Goal: Task Accomplishment & Management: Use online tool/utility

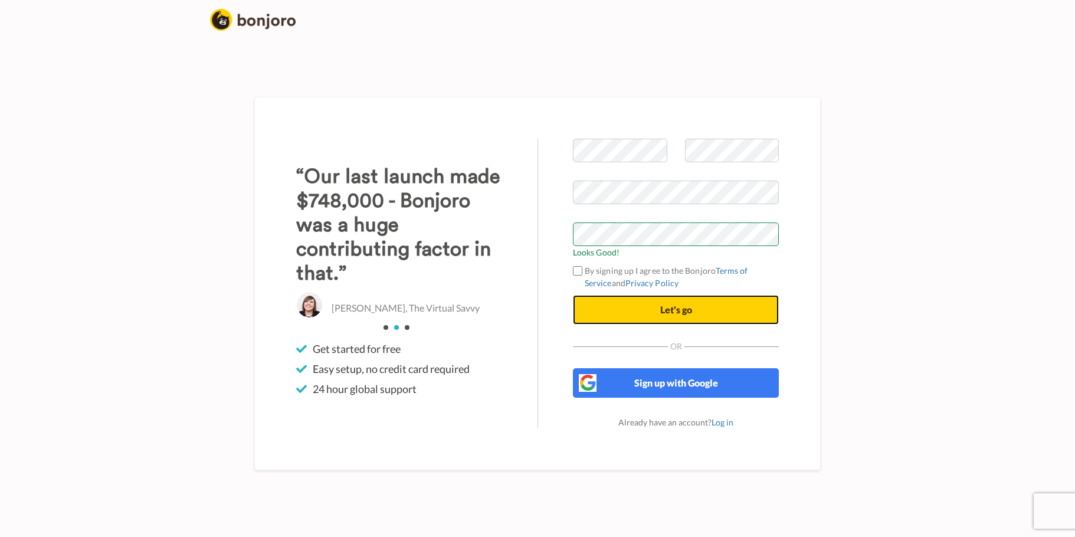
click at [694, 303] on button "Let's go" at bounding box center [676, 309] width 206 height 29
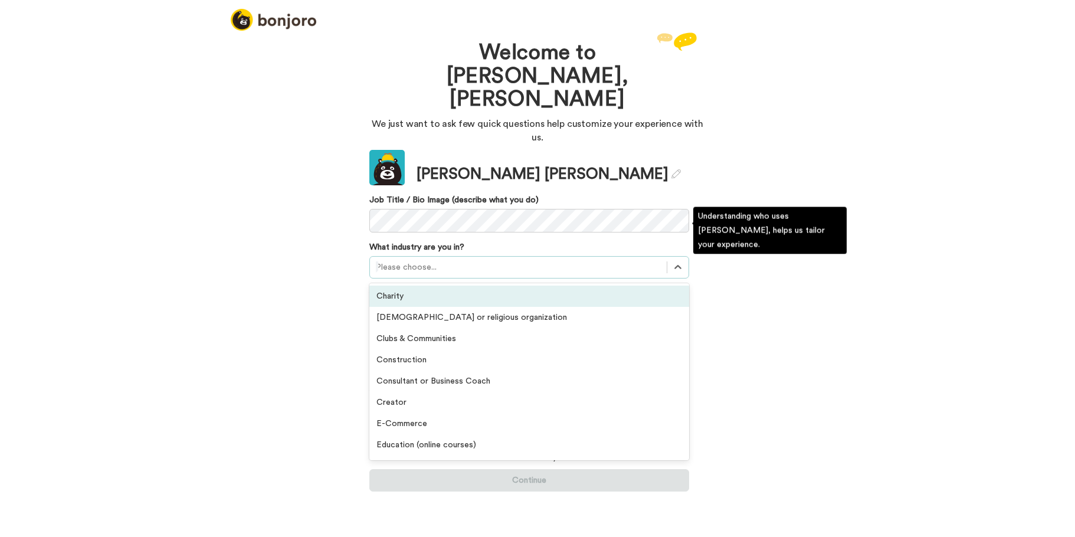
click at [593, 260] on div at bounding box center [518, 267] width 285 height 14
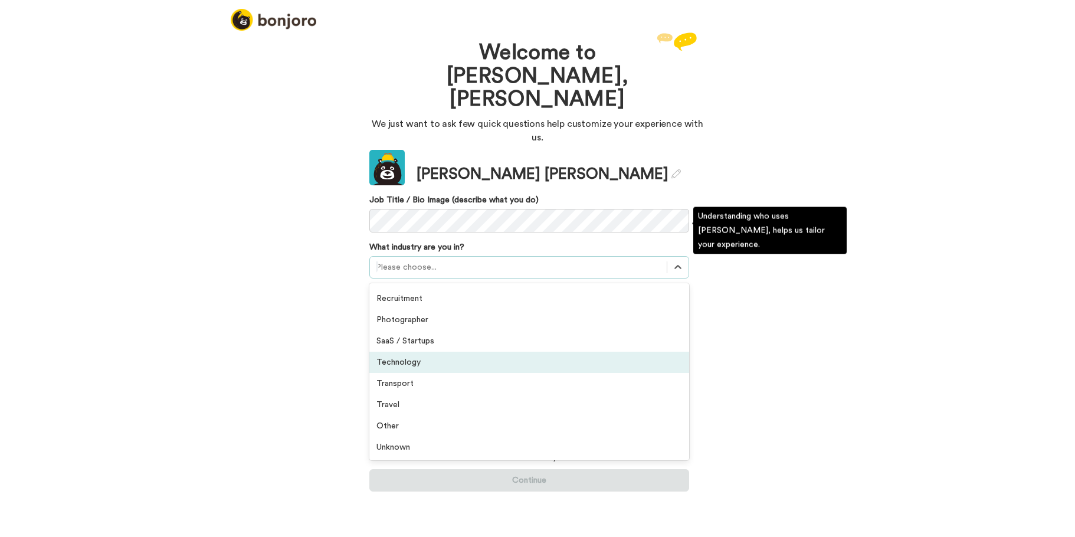
scroll to position [156, 0]
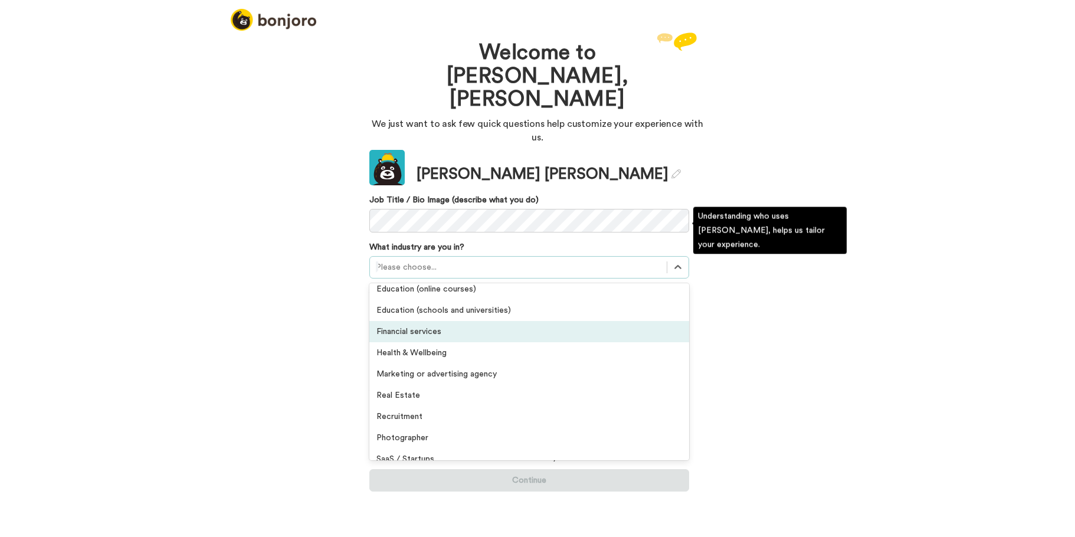
click at [425, 321] on div "Financial services" at bounding box center [529, 331] width 320 height 21
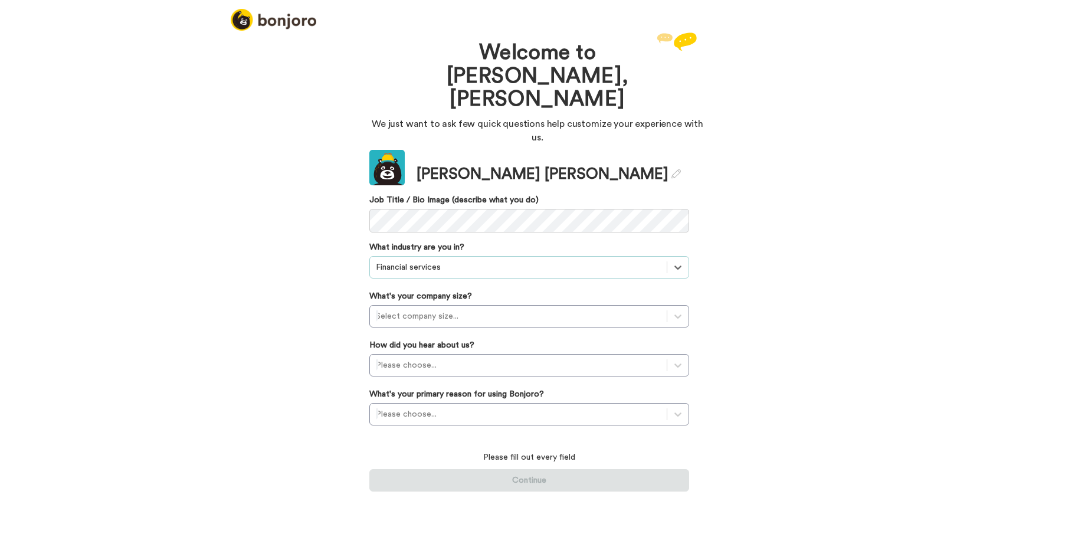
click at [277, 274] on div "Welcome to Bonjoro, Kristin We just want to ask few quick questions help custom…" at bounding box center [537, 282] width 1075 height 507
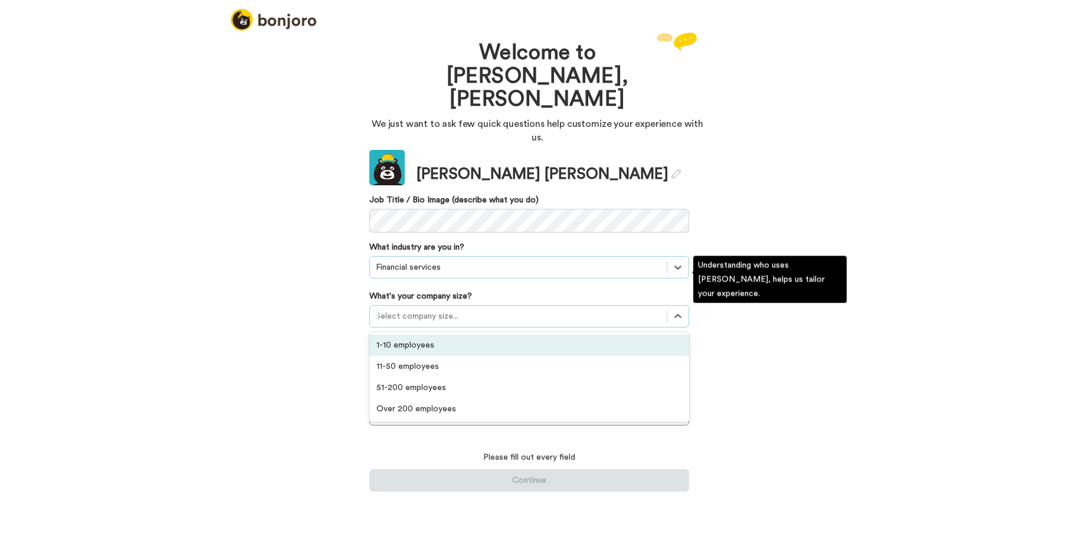
click at [449, 309] on div at bounding box center [518, 316] width 285 height 14
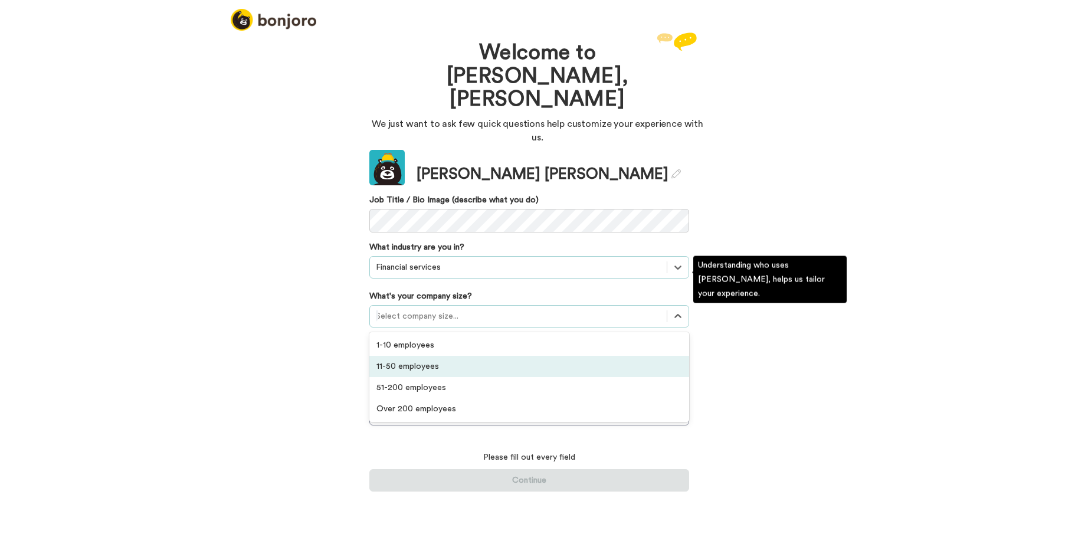
click at [426, 356] on div "11-50 employees" at bounding box center [529, 366] width 320 height 21
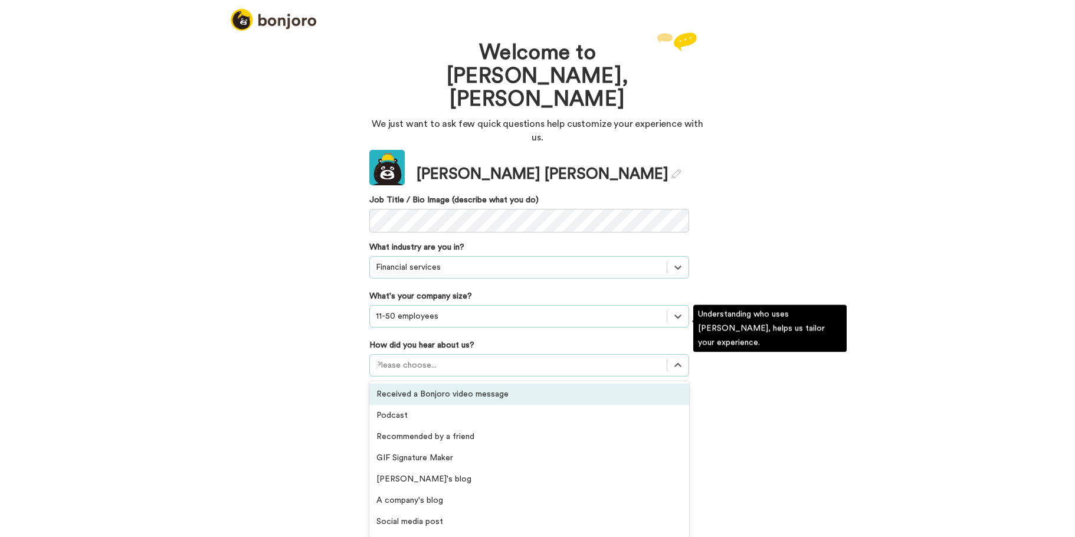
click at [427, 358] on div at bounding box center [518, 365] width 285 height 14
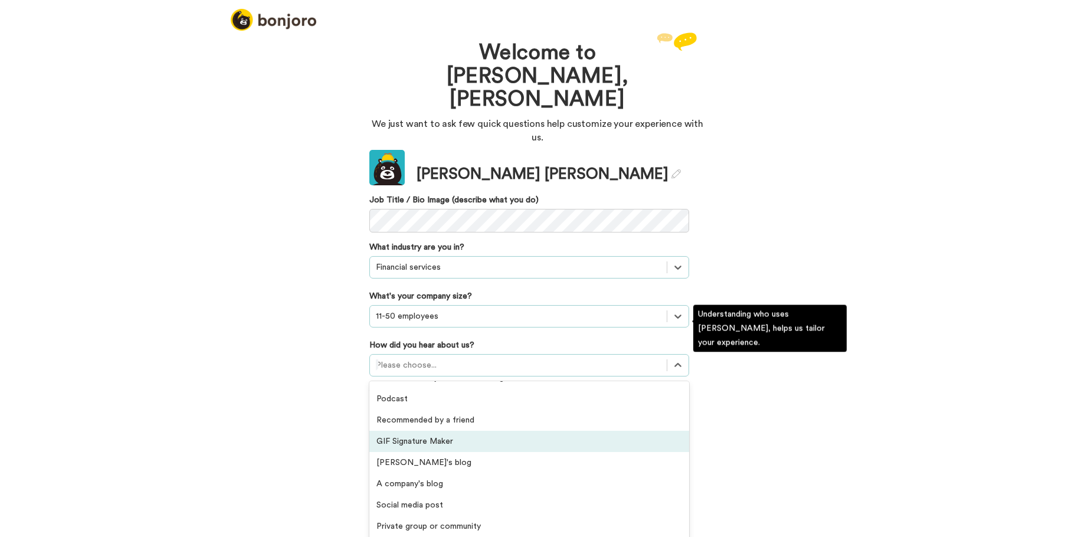
scroll to position [0, 0]
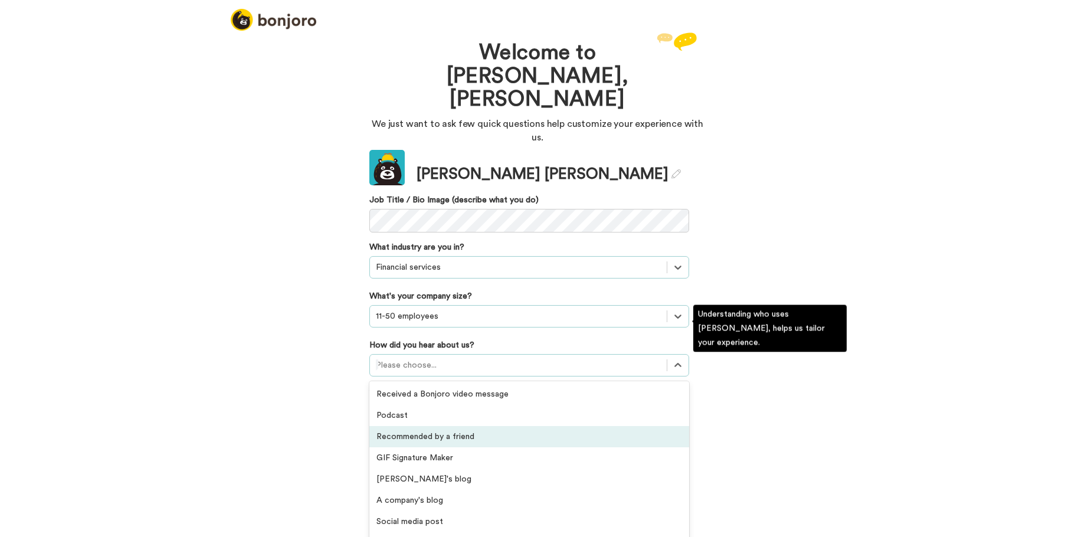
click at [444, 426] on div "Recommended by a friend" at bounding box center [529, 436] width 320 height 21
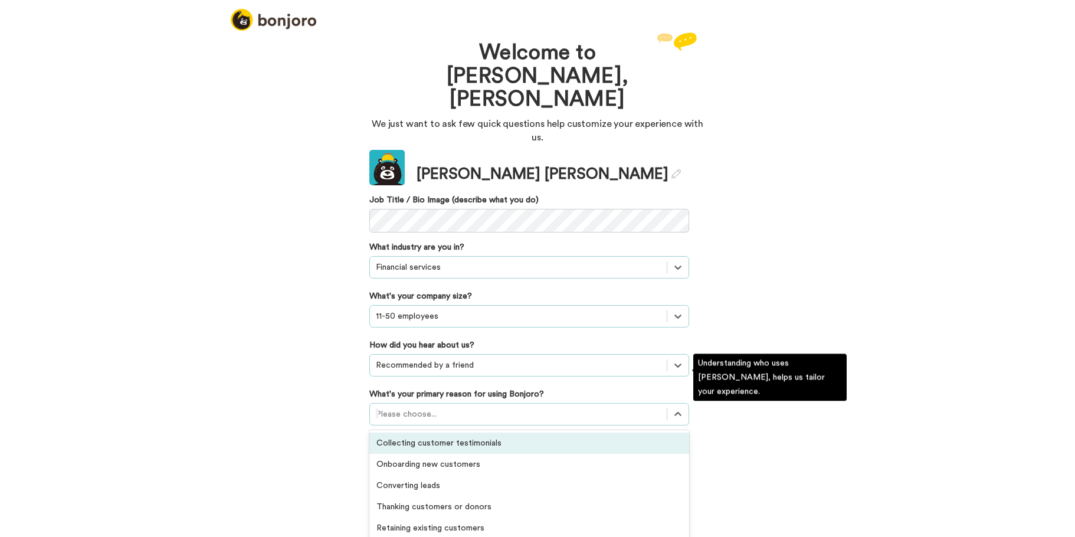
click at [461, 407] on div at bounding box center [518, 414] width 285 height 14
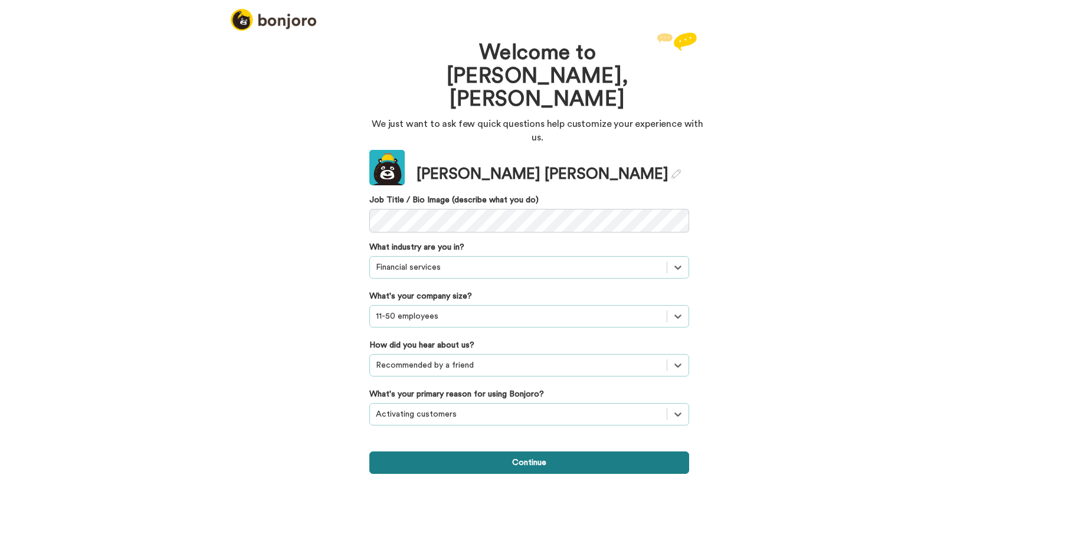
click at [501, 451] on button "Continue" at bounding box center [529, 462] width 320 height 22
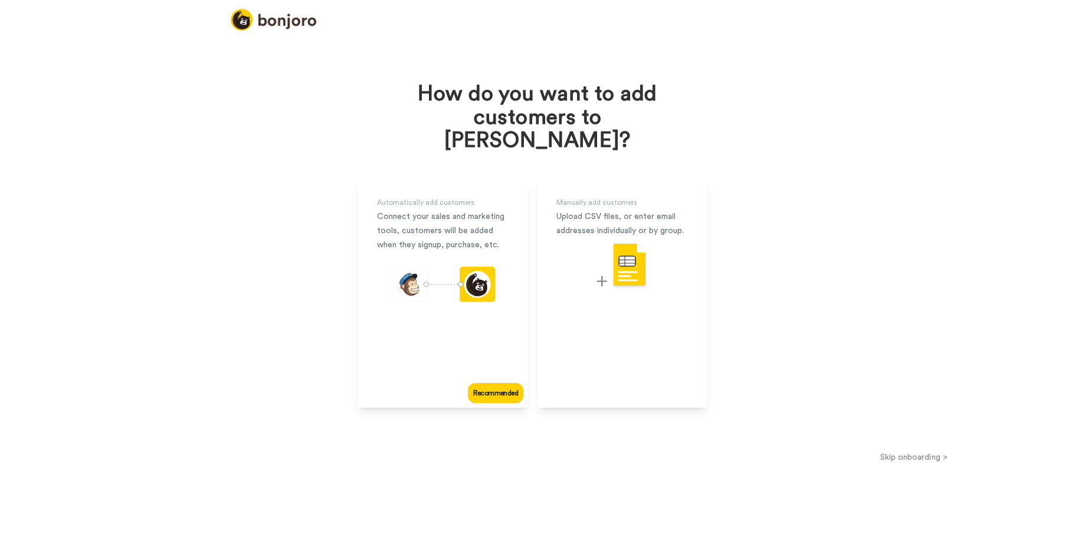
click at [933, 451] on button "Skip onboarding >" at bounding box center [913, 457] width 323 height 12
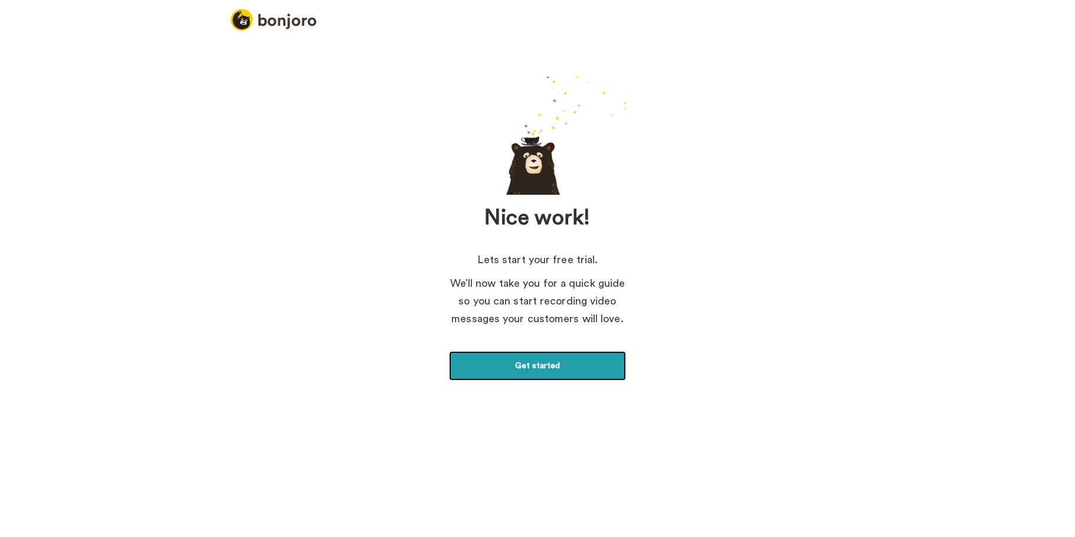
click at [547, 369] on link "Get started" at bounding box center [537, 365] width 177 height 29
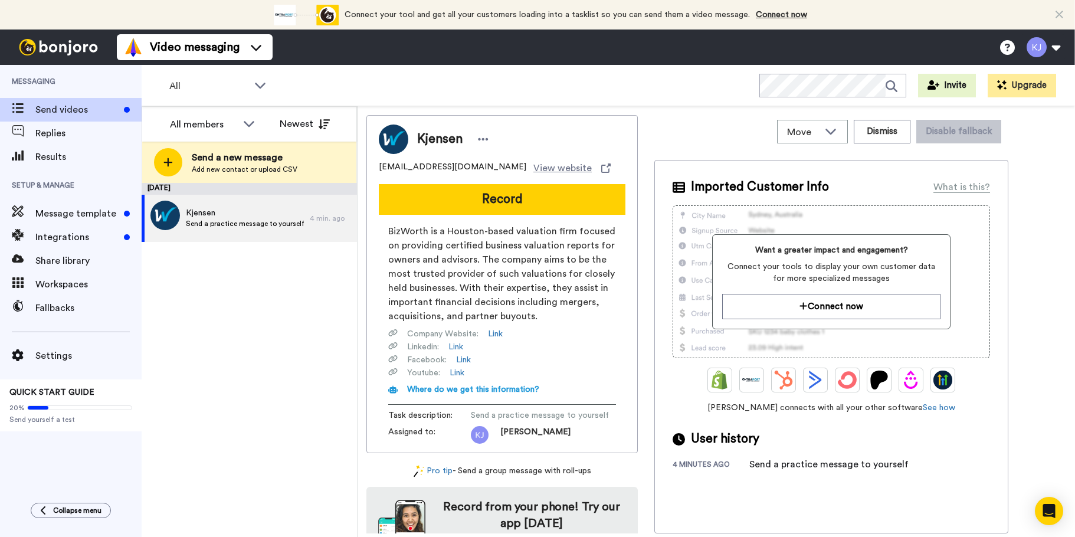
click at [307, 389] on div "August 21 Kjensen Send a practice message to yourself 4 min. ago" at bounding box center [249, 360] width 215 height 354
click at [1052, 50] on button at bounding box center [1043, 47] width 45 height 26
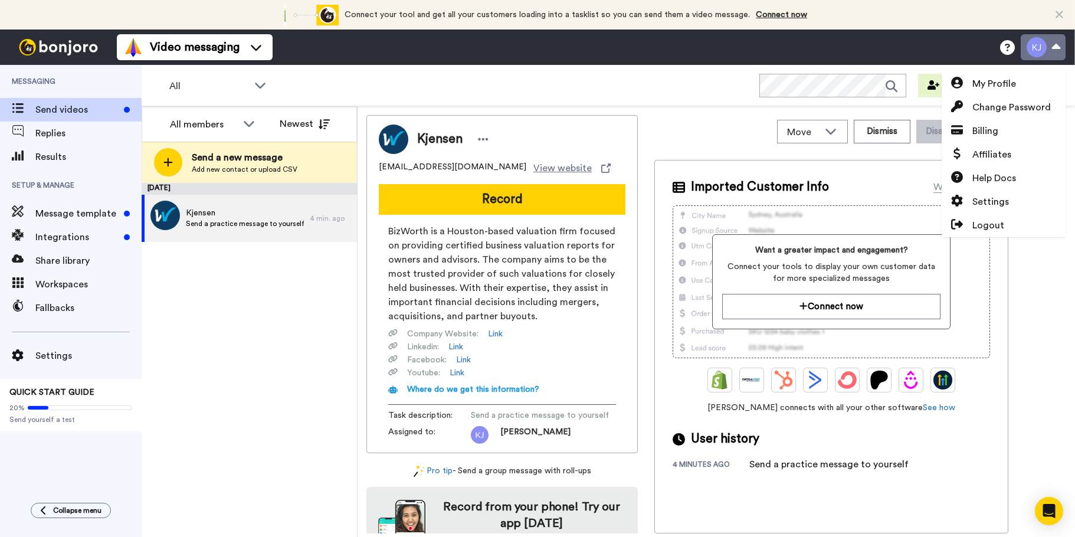
click at [1060, 49] on button at bounding box center [1043, 47] width 45 height 26
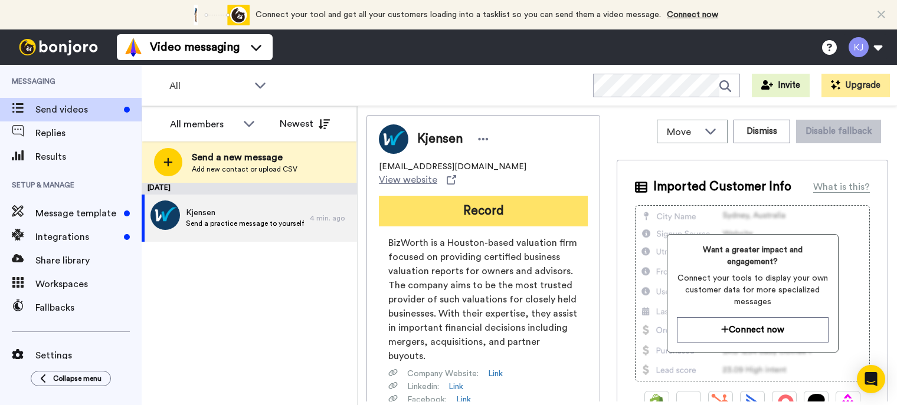
click at [469, 200] on button "Record" at bounding box center [483, 211] width 209 height 31
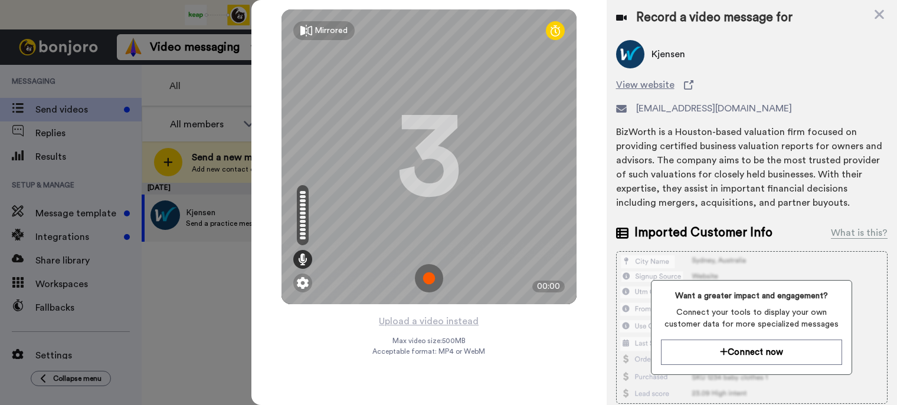
drag, startPoint x: 432, startPoint y: 276, endPoint x: 423, endPoint y: 277, distance: 8.9
click at [423, 277] on img at bounding box center [429, 278] width 28 height 28
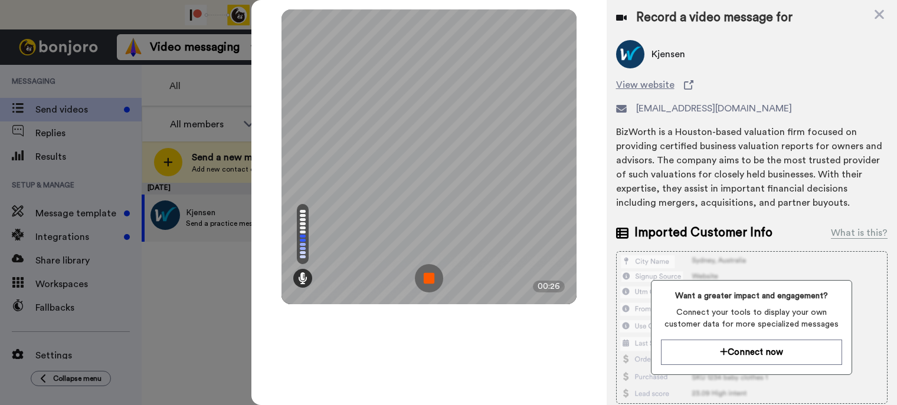
click at [603, 359] on div "Mirrored Redo 3 00:26" at bounding box center [428, 202] width 355 height 405
click at [429, 271] on img at bounding box center [429, 278] width 28 height 28
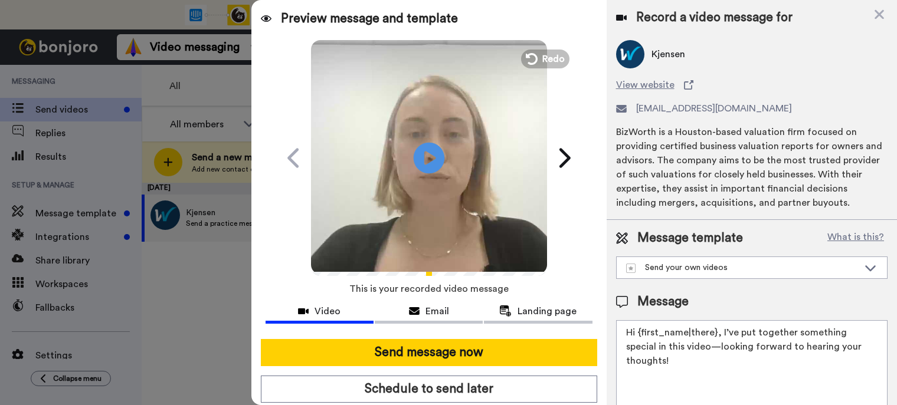
click at [421, 158] on icon "Play/Pause" at bounding box center [428, 158] width 31 height 56
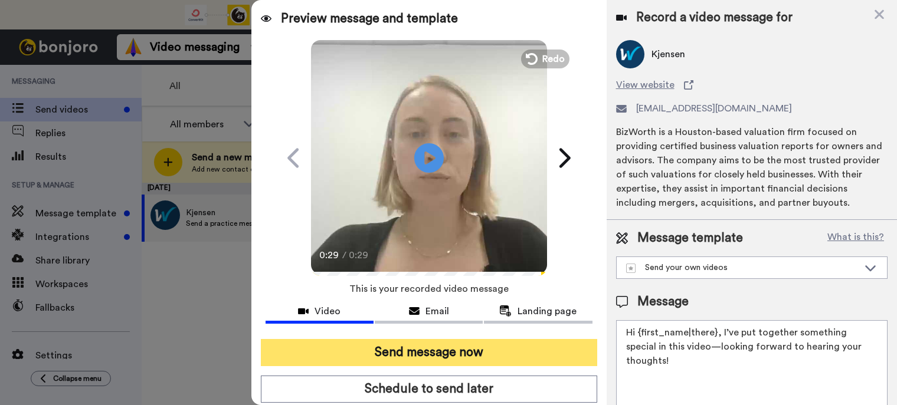
click at [444, 353] on button "Send message now" at bounding box center [429, 352] width 336 height 27
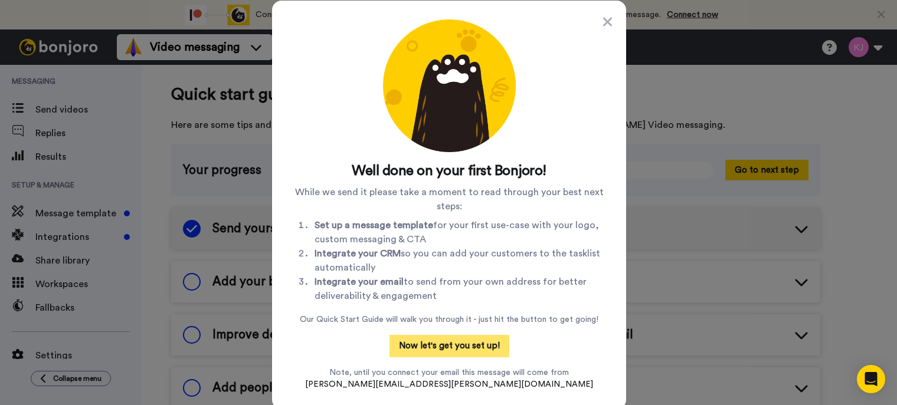
drag, startPoint x: 436, startPoint y: 343, endPoint x: 421, endPoint y: 342, distance: 14.8
click at [421, 342] on button "Now let's get you set up!" at bounding box center [449, 346] width 120 height 22
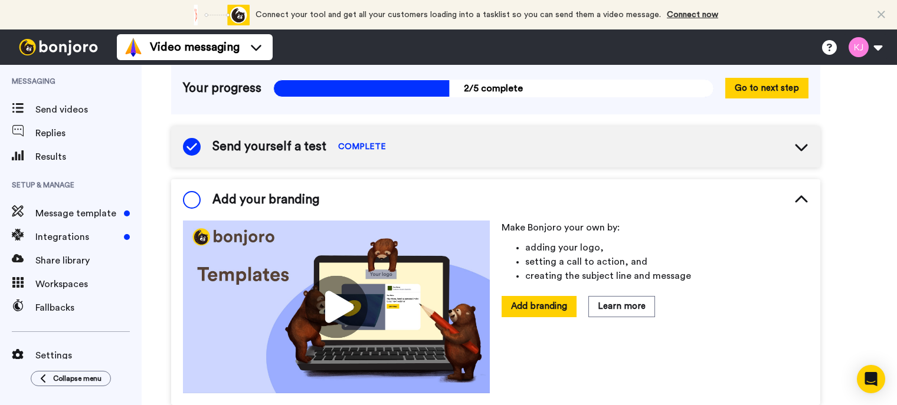
scroll to position [59, 0]
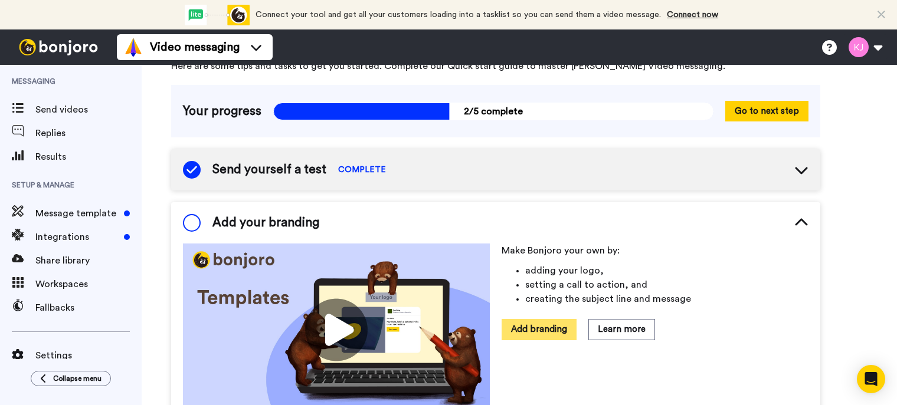
click at [524, 323] on button "Add branding" at bounding box center [538, 329] width 75 height 21
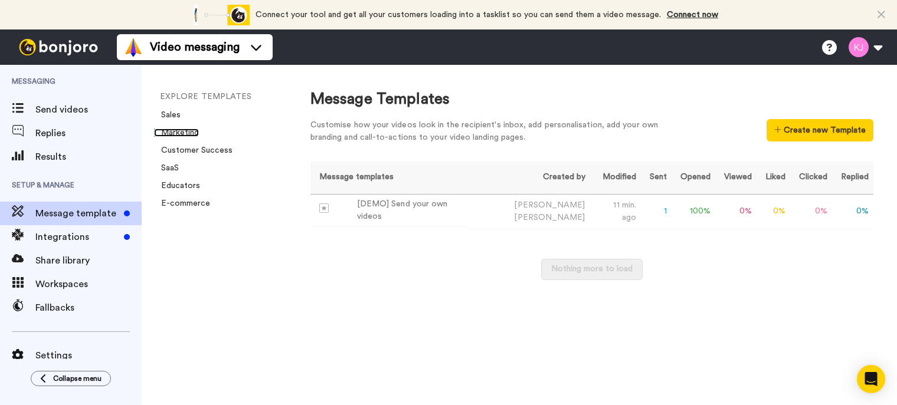
click at [185, 133] on link "Marketing" at bounding box center [176, 133] width 45 height 8
